Goal: Transaction & Acquisition: Download file/media

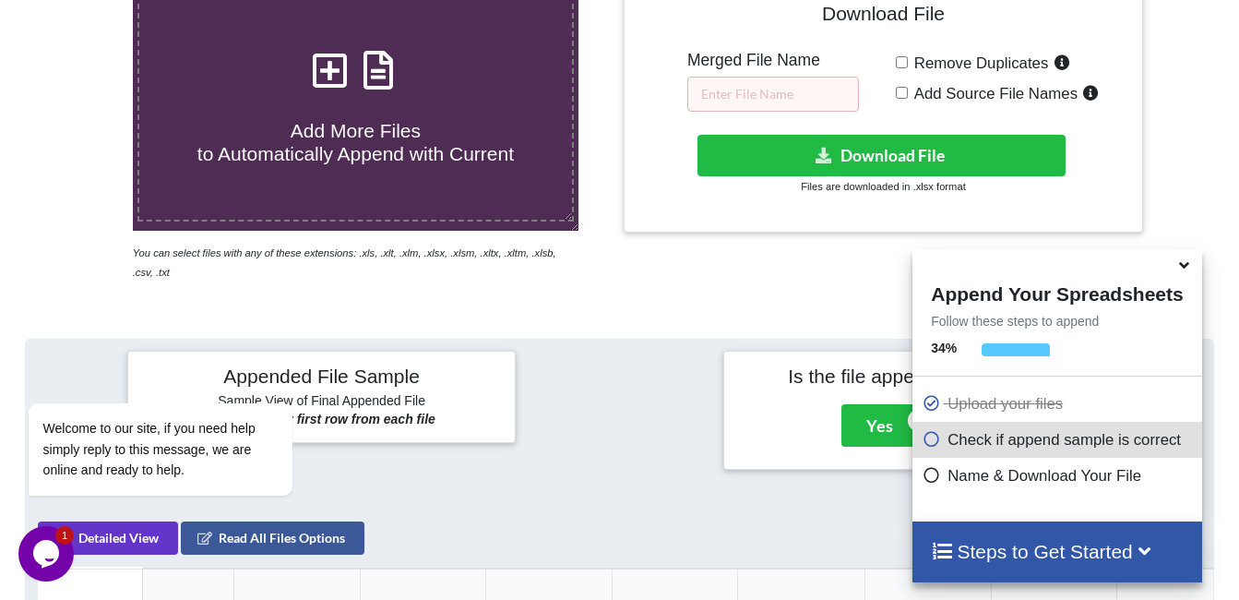
scroll to position [389, 0]
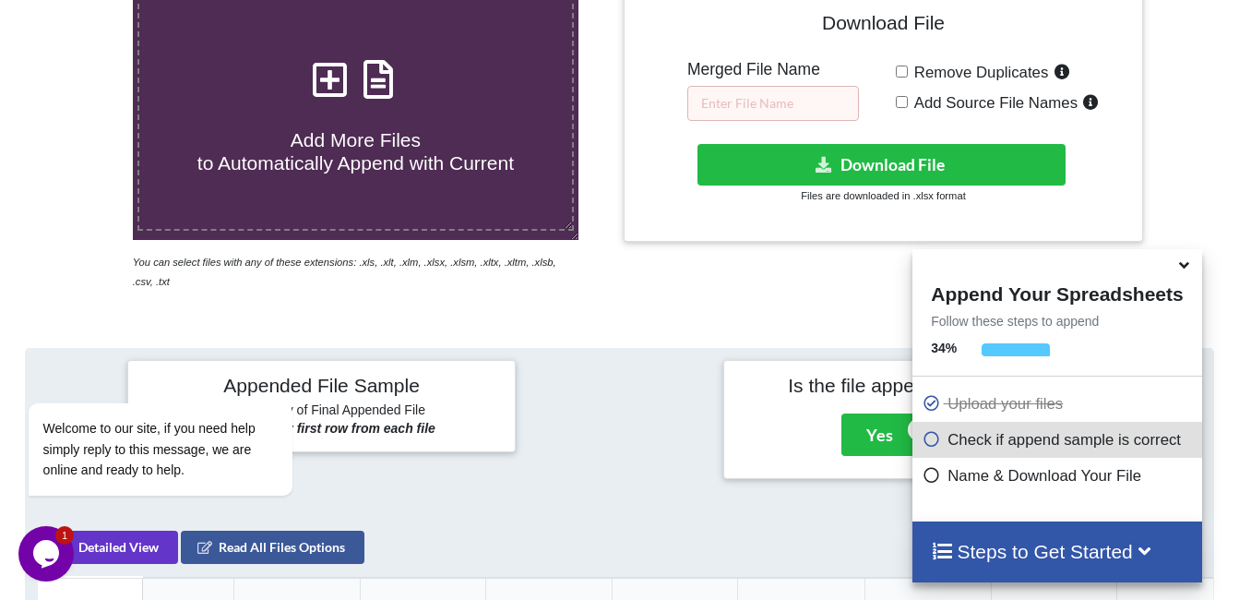
click at [820, 49] on h4 "Download File" at bounding box center [883, 26] width 491 height 53
click at [740, 93] on input "text" at bounding box center [773, 103] width 172 height 35
type input "r"
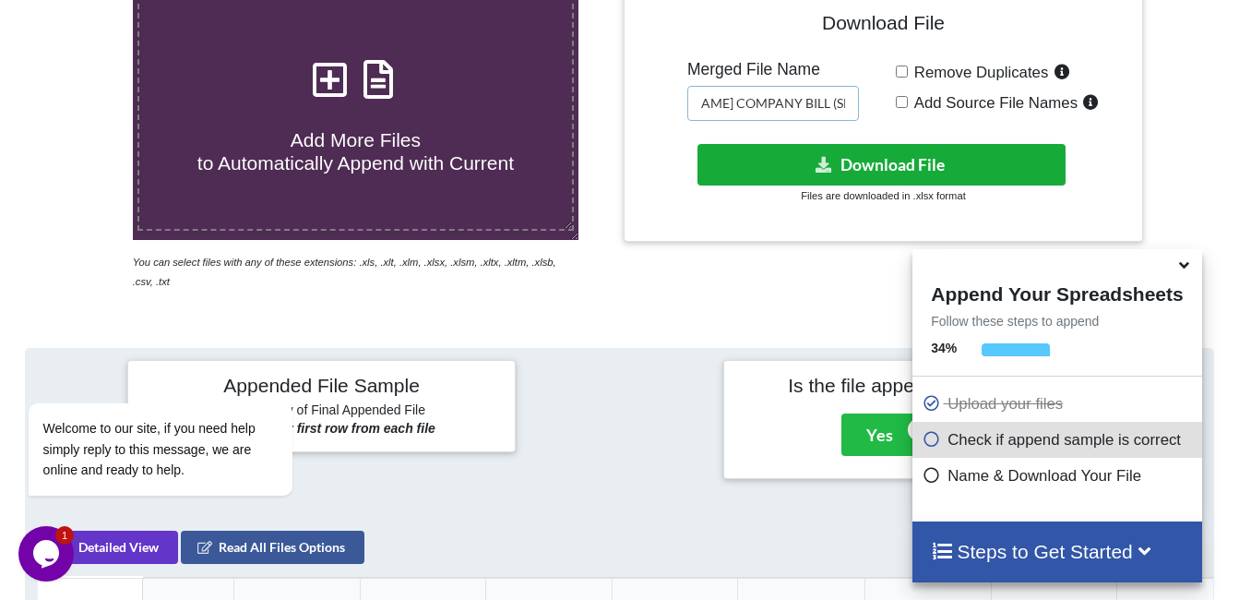
type input "[PERSON_NAME] COMPANY BILL (SEP-25)"
click at [862, 159] on button "Download File" at bounding box center [882, 165] width 368 height 42
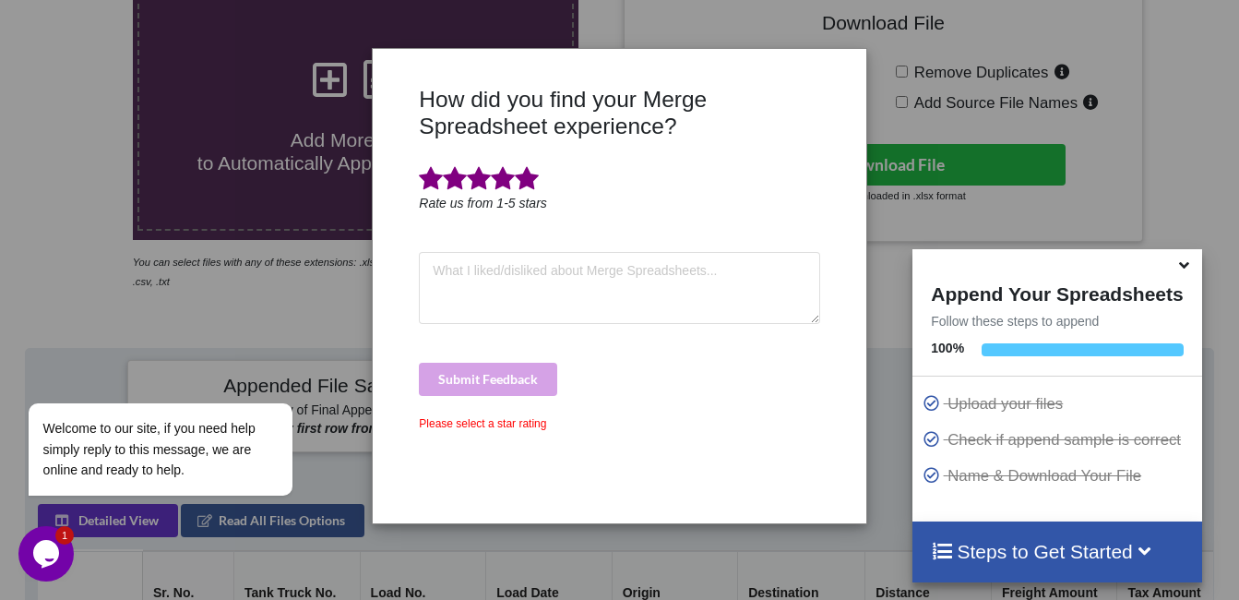
click at [528, 179] on span at bounding box center [527, 179] width 24 height 26
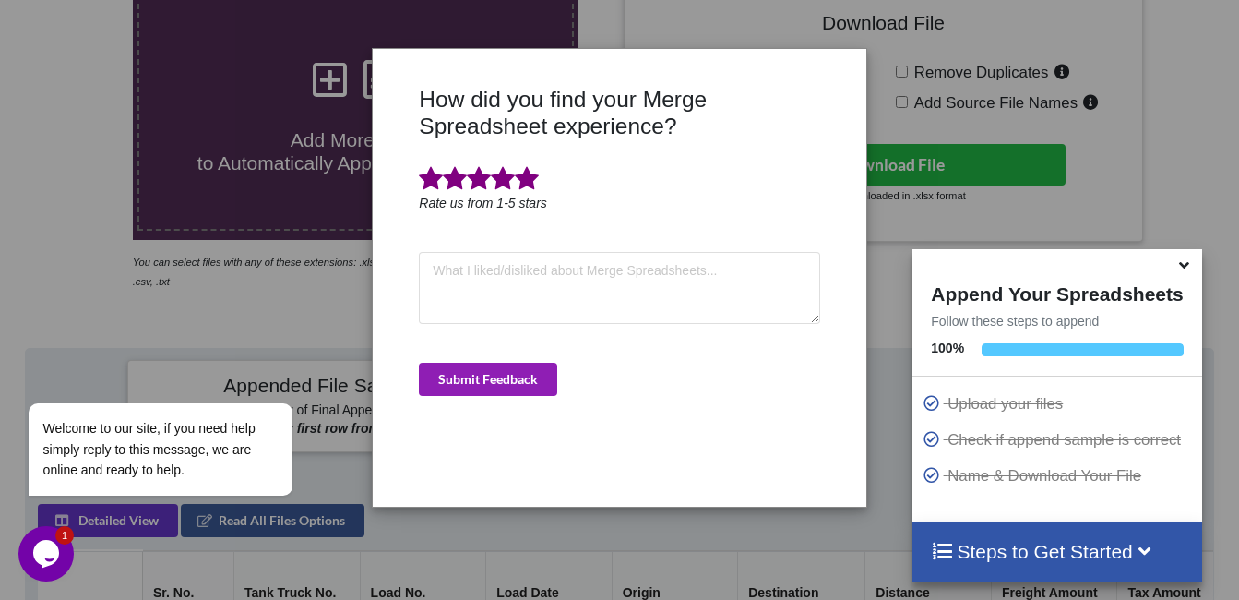
click at [521, 376] on button "Submit Feedback" at bounding box center [488, 379] width 138 height 33
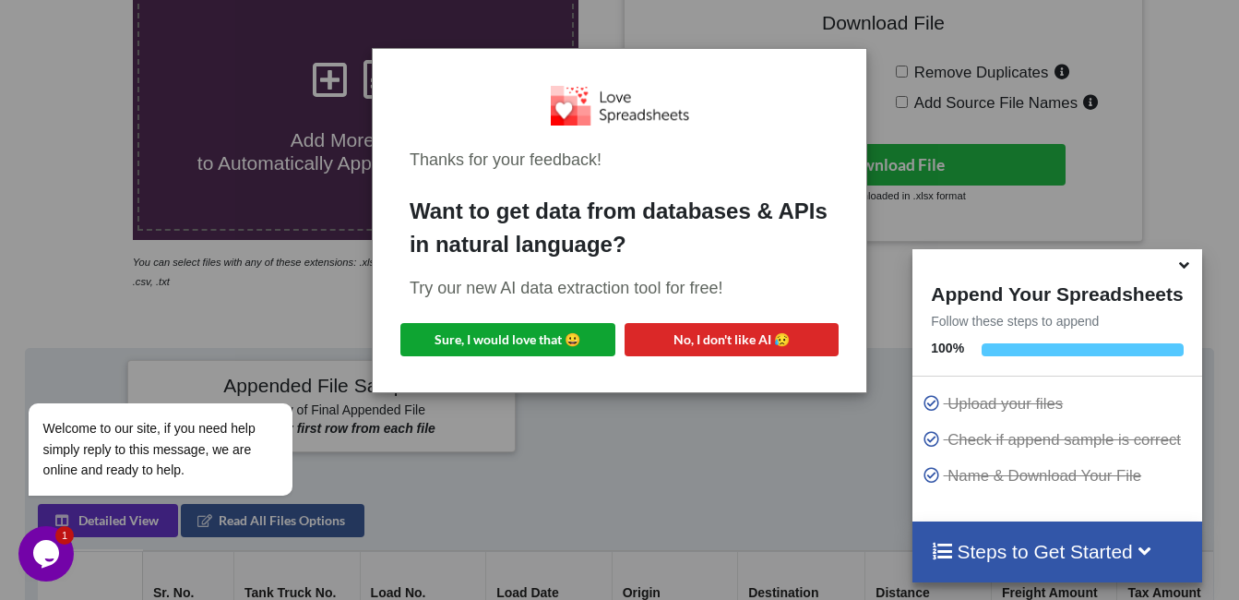
click at [551, 294] on div "Thanks for your feedback! Want to get data from databases & APIs in natural lan…" at bounding box center [620, 221] width 464 height 315
click at [512, 332] on button "Sure, I would love that 😀" at bounding box center [507, 339] width 215 height 33
click at [519, 351] on button "Sure, I would love that 😀" at bounding box center [507, 339] width 215 height 33
